Goal: Use online tool/utility: Utilize a website feature to perform a specific function

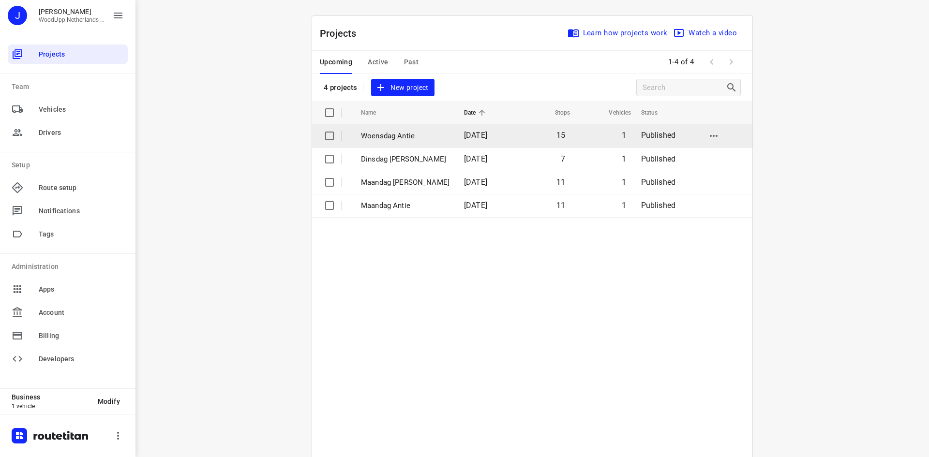
click at [423, 138] on p "Woensdag Antie" at bounding box center [405, 136] width 89 height 11
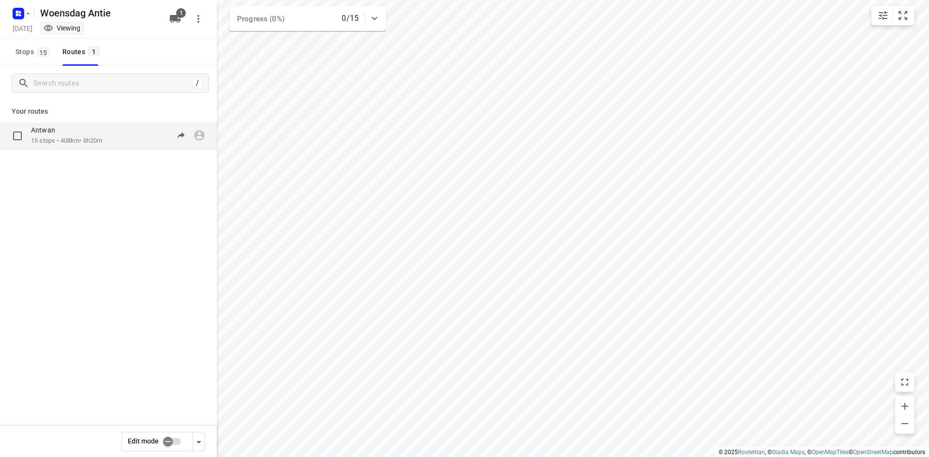
click at [90, 139] on p "15 stops • 408km • 8h20m" at bounding box center [66, 140] width 71 height 9
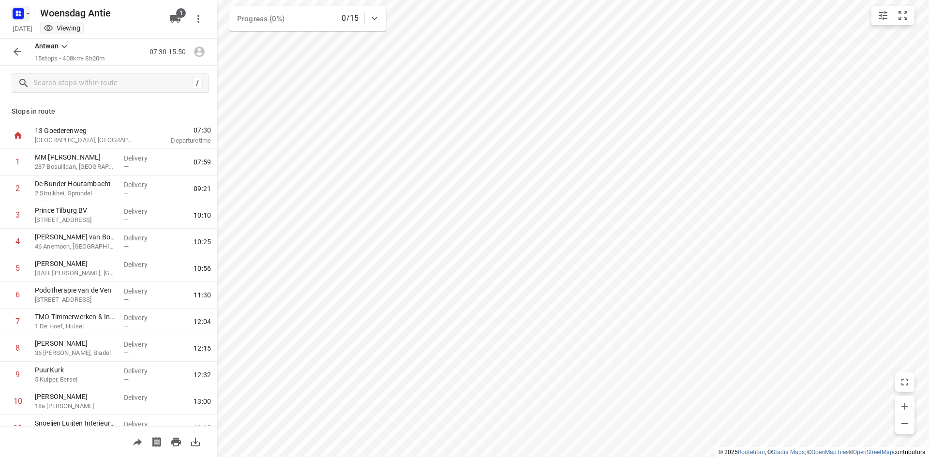
click at [20, 16] on rect "button" at bounding box center [19, 14] width 12 height 12
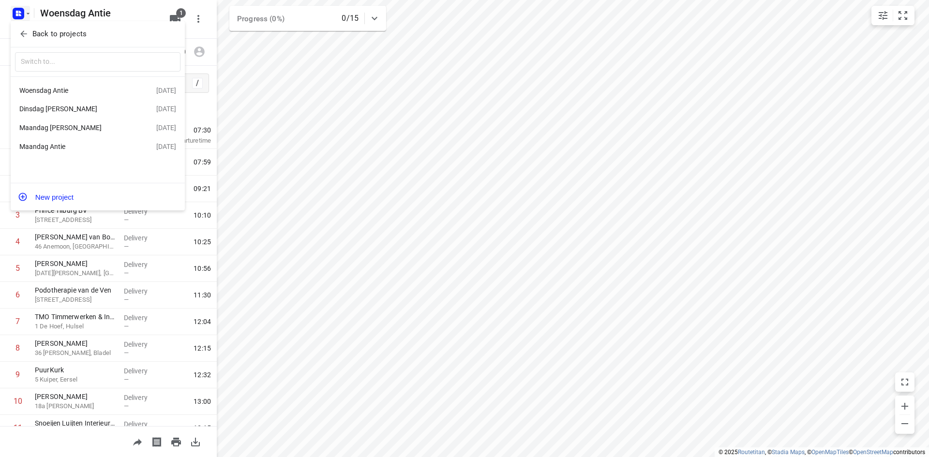
click at [68, 108] on div "Dinsdag [PERSON_NAME]" at bounding box center [74, 109] width 111 height 8
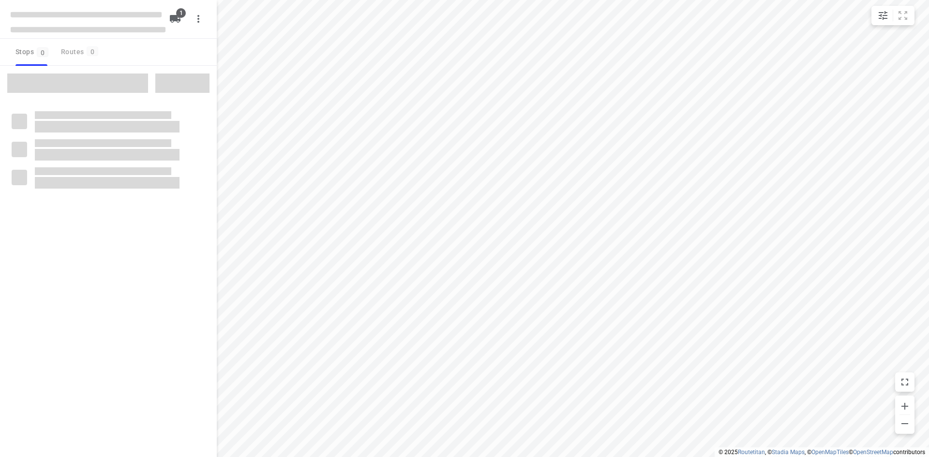
type input "distance"
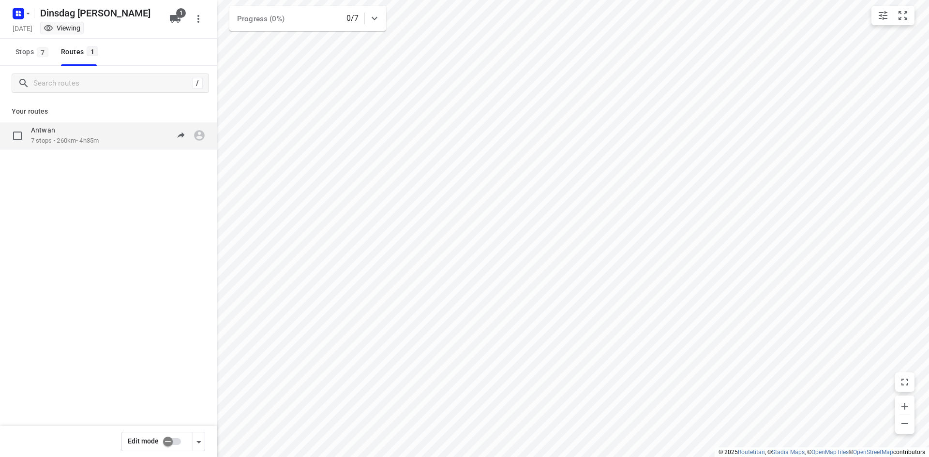
click at [67, 139] on p "7 stops • 260km • 4h35m" at bounding box center [65, 140] width 68 height 9
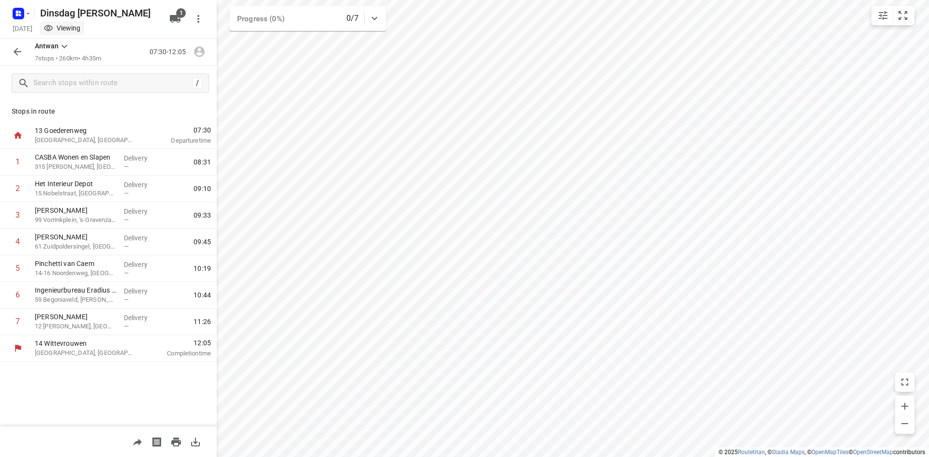
click at [11, 60] on div at bounding box center [17, 51] width 19 height 19
click at [19, 52] on icon "button" at bounding box center [18, 52] width 8 height 8
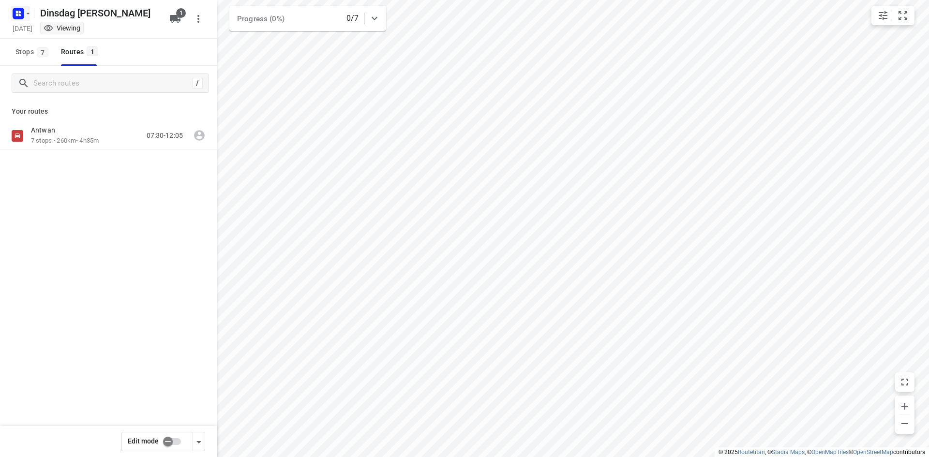
click at [27, 14] on icon "button" at bounding box center [28, 14] width 8 height 8
click at [34, 36] on p "Back to projects" at bounding box center [59, 34] width 54 height 11
